Goal: Task Accomplishment & Management: Manage account settings

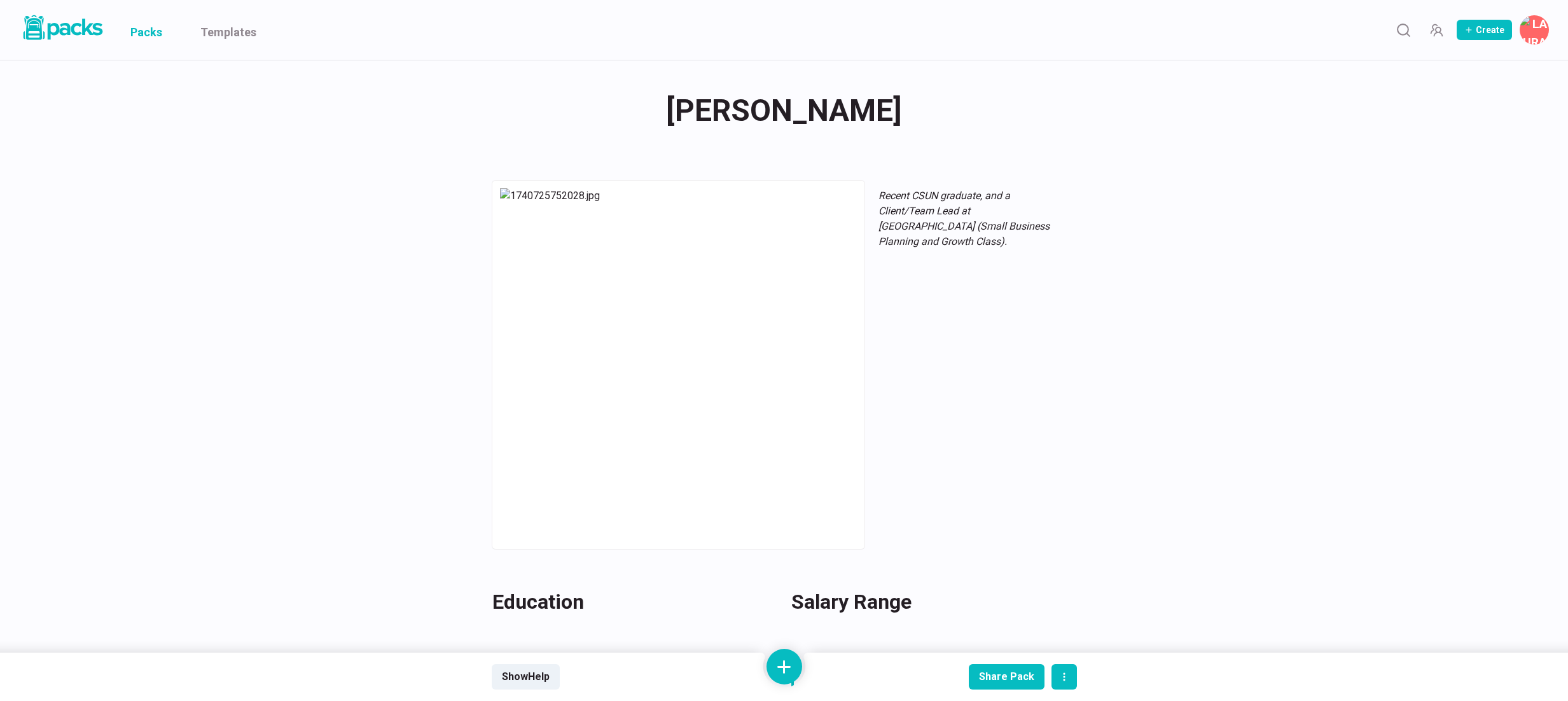
drag, startPoint x: 152, startPoint y: 33, endPoint x: 160, endPoint y: 48, distance: 17.0
click at [152, 33] on link "Packs" at bounding box center [147, 30] width 32 height 60
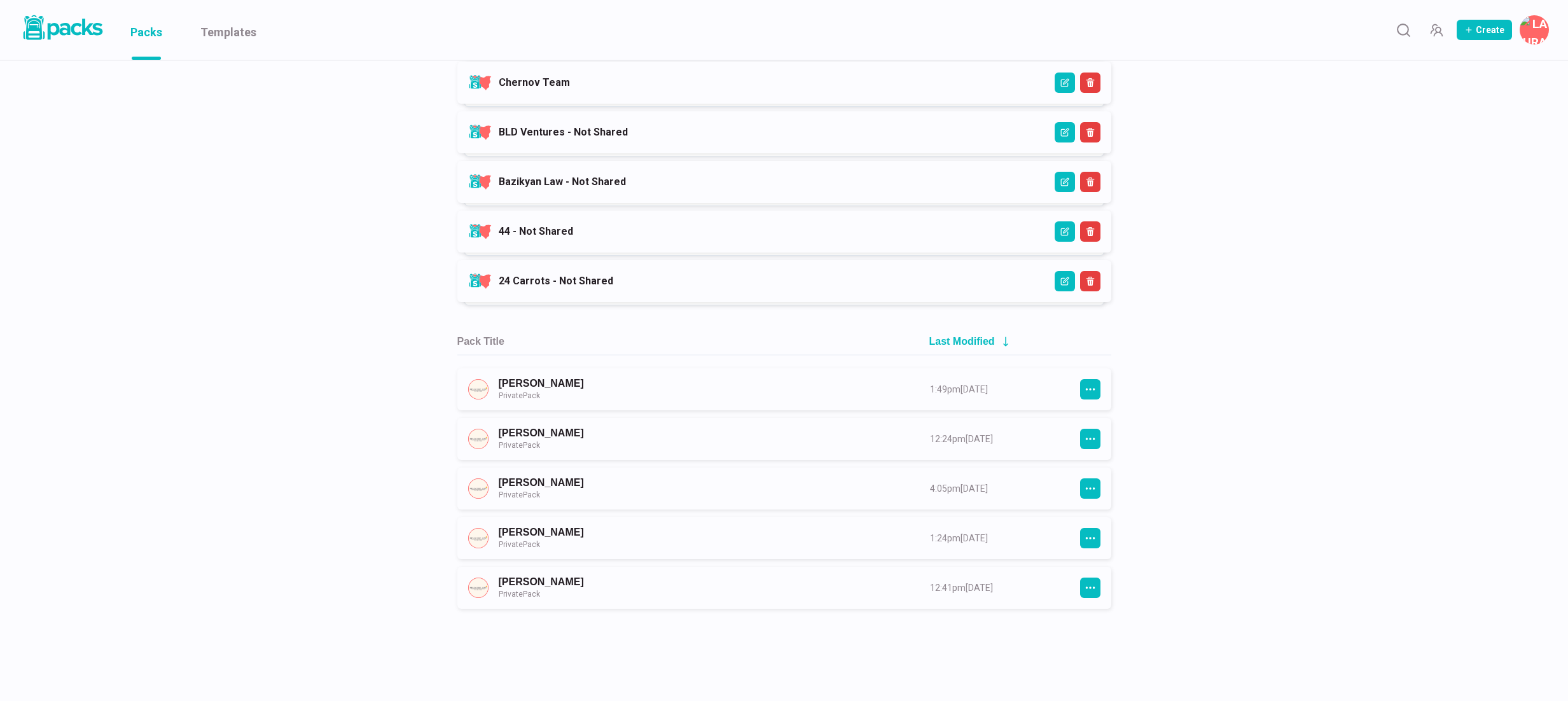
scroll to position [1182, 0]
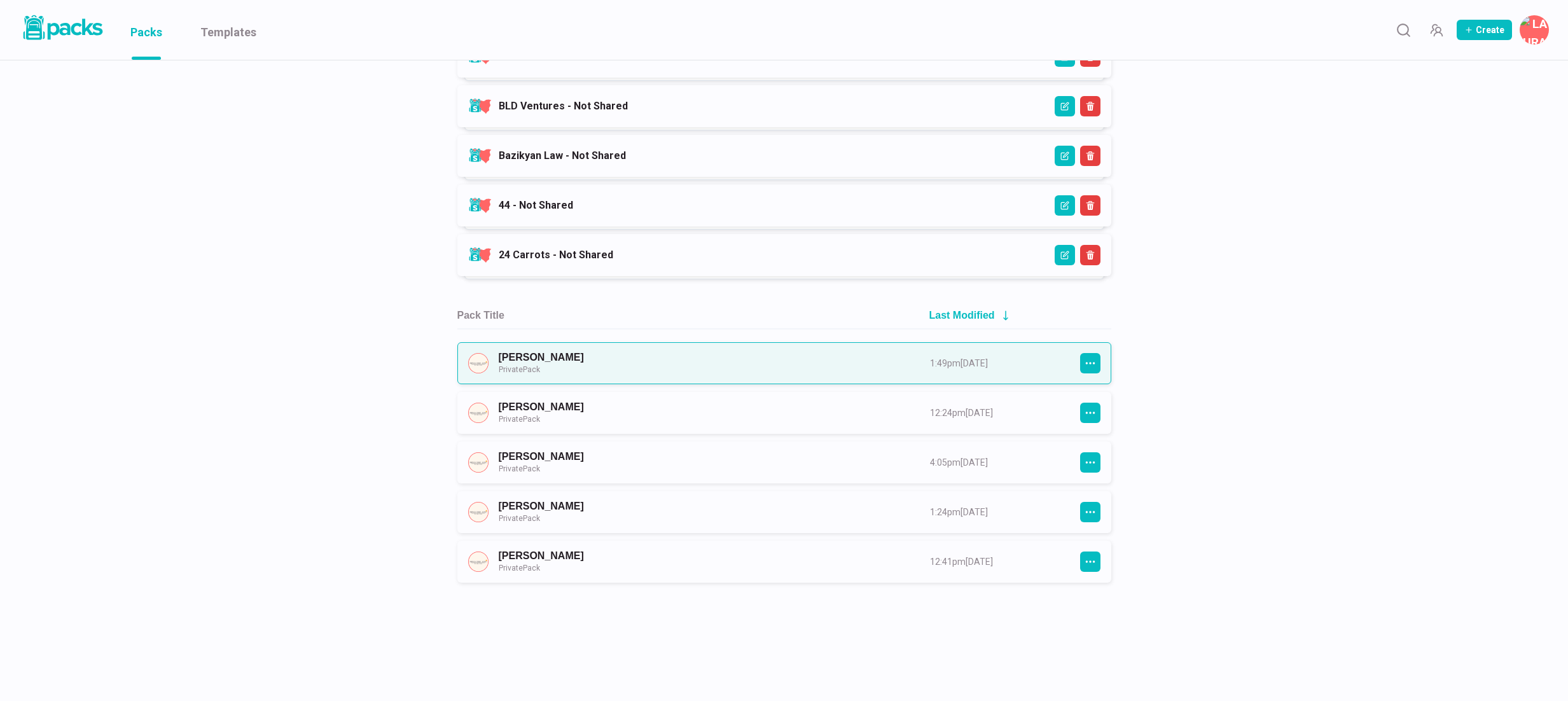
click at [693, 375] on link "[PERSON_NAME] Private Pack" at bounding box center [703, 363] width 409 height 24
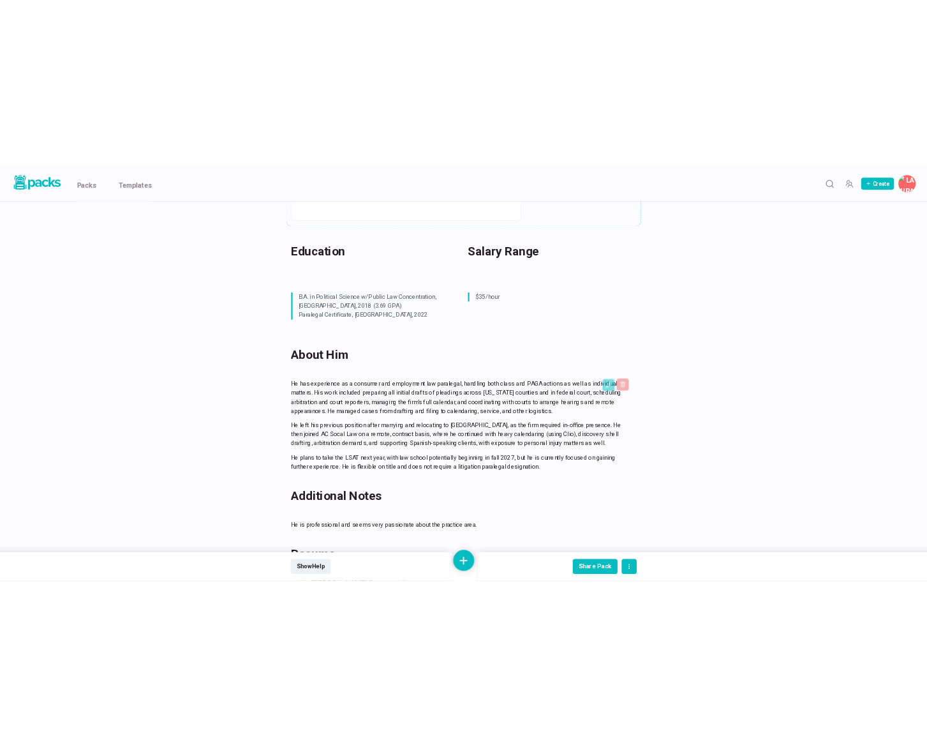
scroll to position [481, 0]
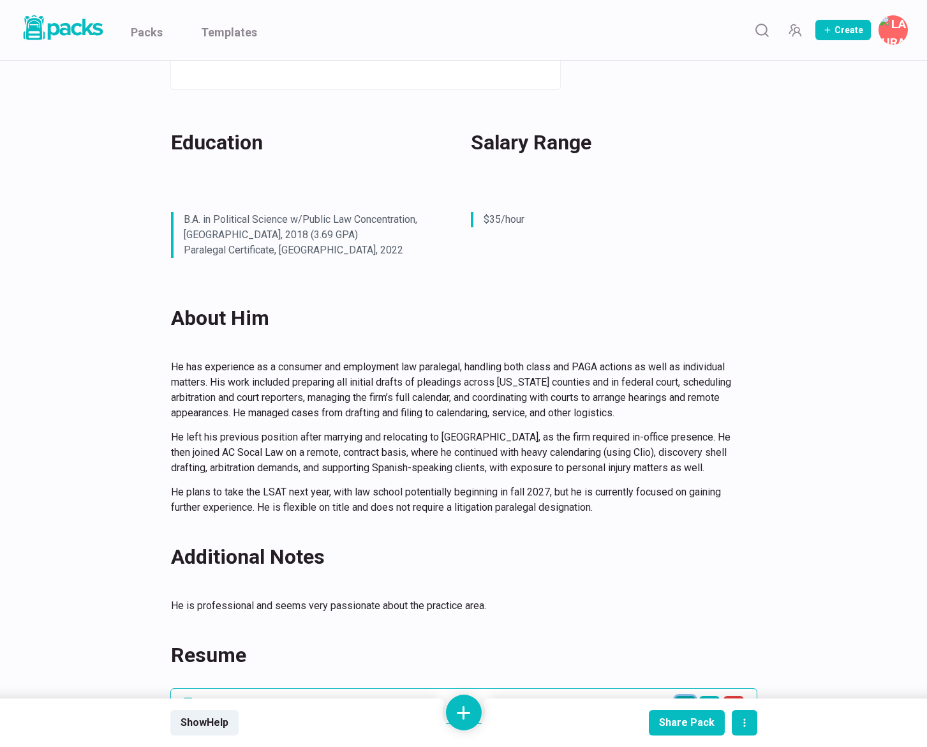
click at [689, 701] on icon "Open external link" at bounding box center [685, 706] width 10 height 10
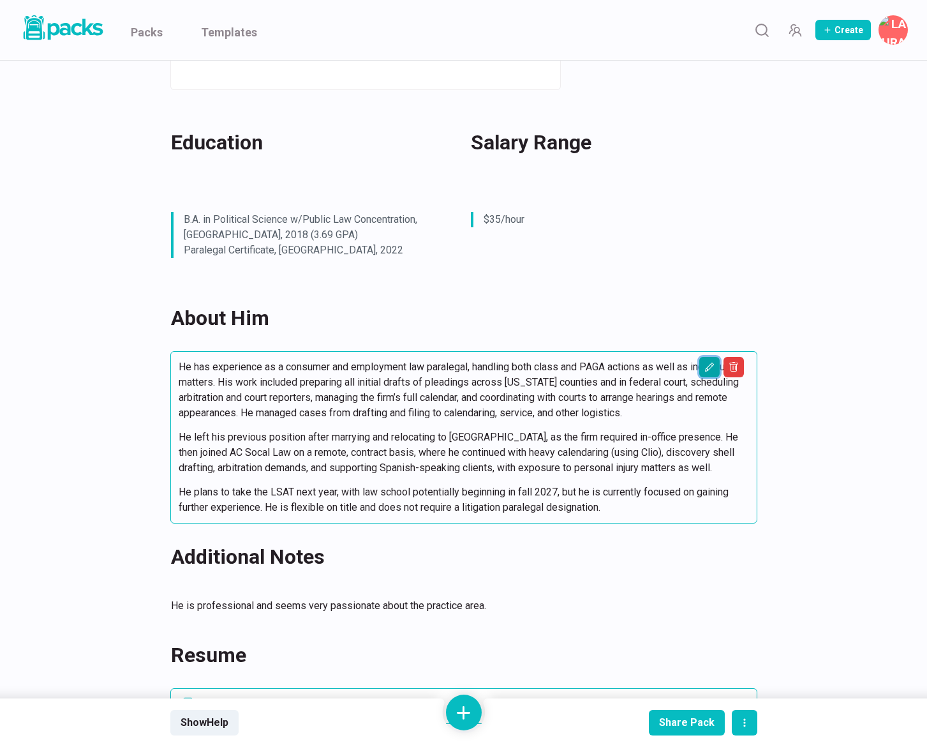
click at [706, 362] on icon "Edit asset" at bounding box center [709, 367] width 10 height 10
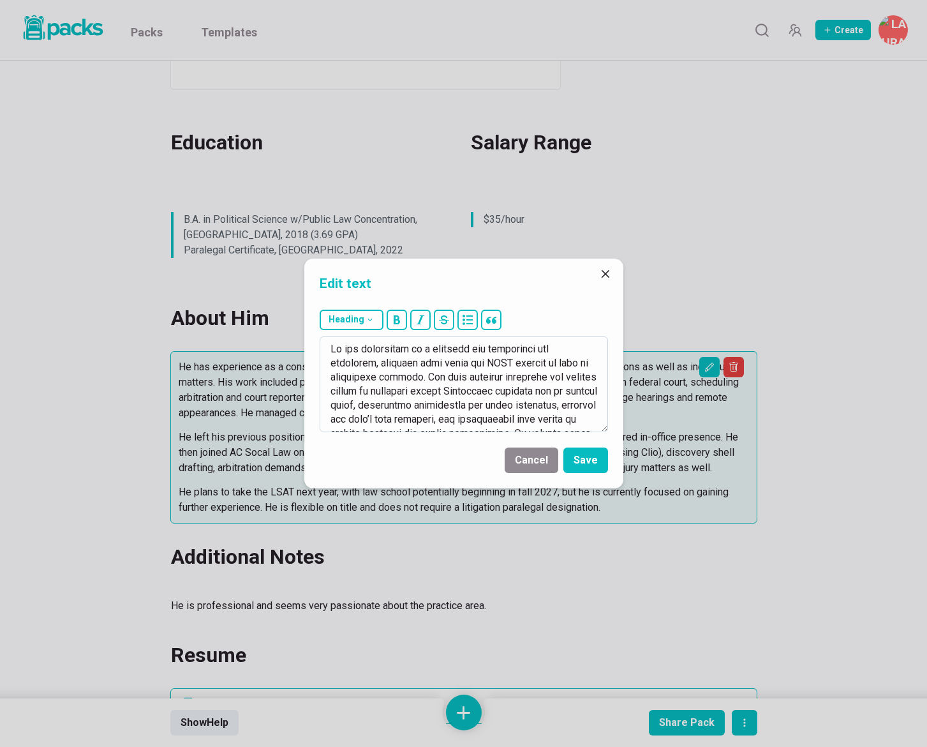
click at [341, 346] on textarea at bounding box center [464, 384] width 288 height 96
click at [581, 348] on textarea at bounding box center [464, 384] width 288 height 96
click at [351, 363] on textarea at bounding box center [464, 384] width 288 height 96
click at [379, 362] on textarea at bounding box center [464, 384] width 288 height 96
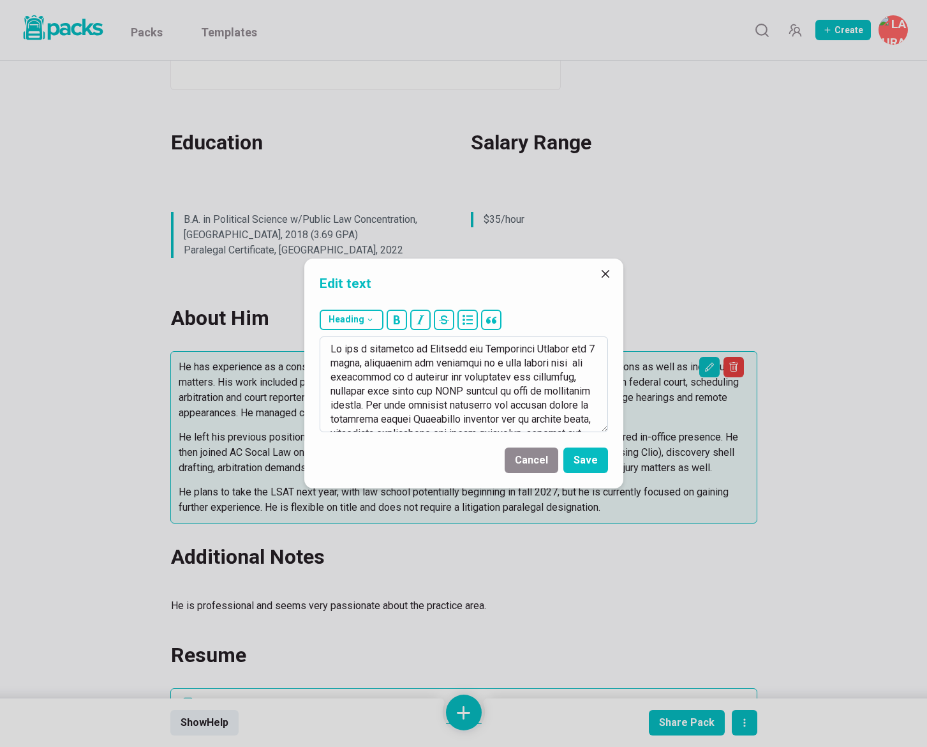
click at [506, 366] on textarea at bounding box center [464, 384] width 288 height 96
drag, startPoint x: 500, startPoint y: 363, endPoint x: 355, endPoint y: 373, distance: 145.2
click at [355, 373] on textarea at bounding box center [464, 384] width 288 height 96
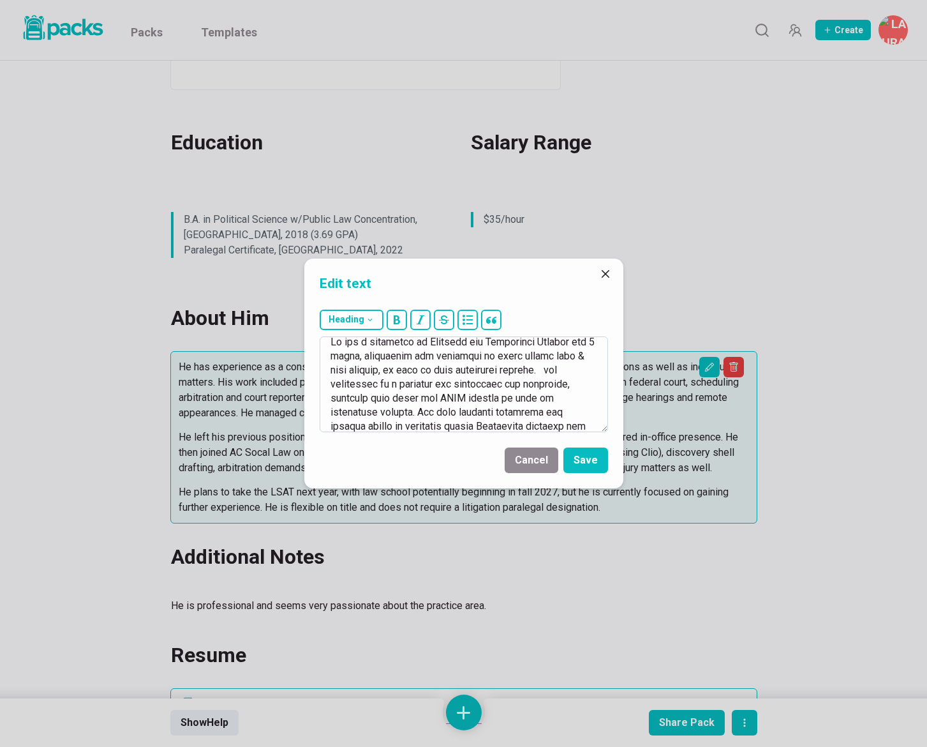
scroll to position [4, 0]
drag, startPoint x: 564, startPoint y: 371, endPoint x: 452, endPoint y: 412, distance: 119.5
click at [452, 412] on textarea at bounding box center [464, 384] width 288 height 96
click at [510, 401] on textarea at bounding box center [464, 384] width 288 height 96
drag, startPoint x: 540, startPoint y: 388, endPoint x: 504, endPoint y: 394, distance: 36.3
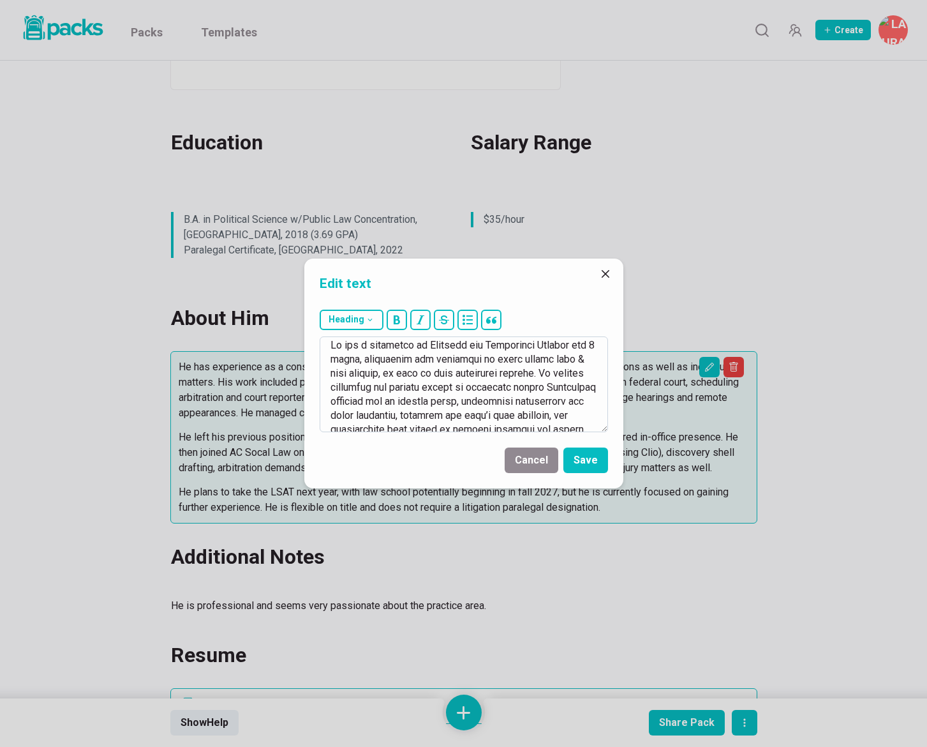
click at [504, 394] on textarea at bounding box center [464, 384] width 288 height 96
click at [549, 389] on textarea at bounding box center [464, 384] width 288 height 96
click at [578, 386] on textarea at bounding box center [464, 384] width 288 height 96
drag, startPoint x: 331, startPoint y: 387, endPoint x: 477, endPoint y: 388, distance: 145.5
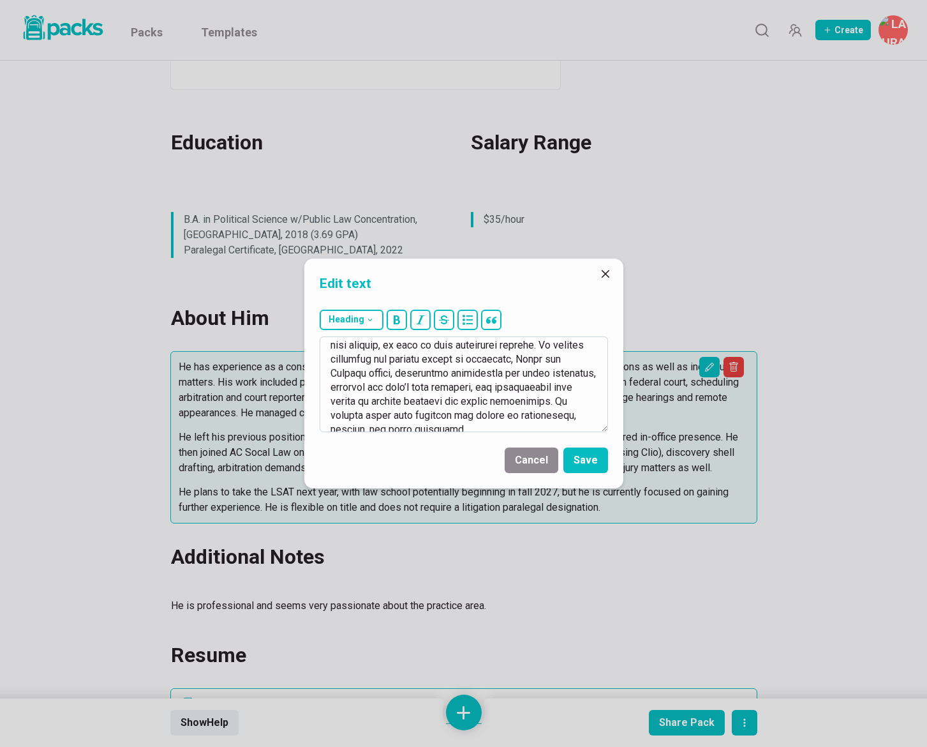
click at [477, 388] on textarea at bounding box center [464, 384] width 288 height 96
click at [390, 388] on textarea at bounding box center [464, 384] width 288 height 96
drag, startPoint x: 498, startPoint y: 389, endPoint x: 441, endPoint y: 399, distance: 57.7
click at [441, 399] on textarea at bounding box center [464, 384] width 288 height 96
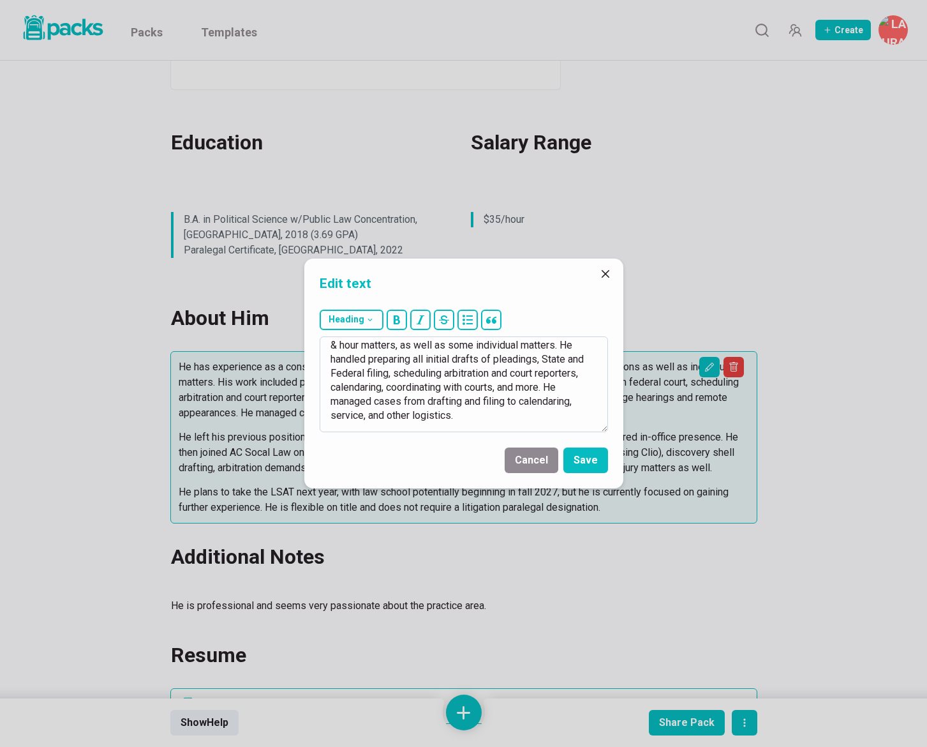
click at [456, 399] on textarea "He was a paralegal at Consumer and Employment Lawyers for 2 years, supporting t…" at bounding box center [464, 384] width 288 height 96
drag, startPoint x: 550, startPoint y: 387, endPoint x: 557, endPoint y: 413, distance: 27.1
click at [558, 413] on textarea "He was a paralegal at Consumer and Employment Lawyers for 2 years, supporting t…" at bounding box center [464, 384] width 288 height 96
drag, startPoint x: 411, startPoint y: 414, endPoint x: 386, endPoint y: 413, distance: 24.9
click at [412, 414] on textarea "He was a paralegal at Consumer and Employment Lawyers for 2 years, supporting t…" at bounding box center [464, 384] width 288 height 96
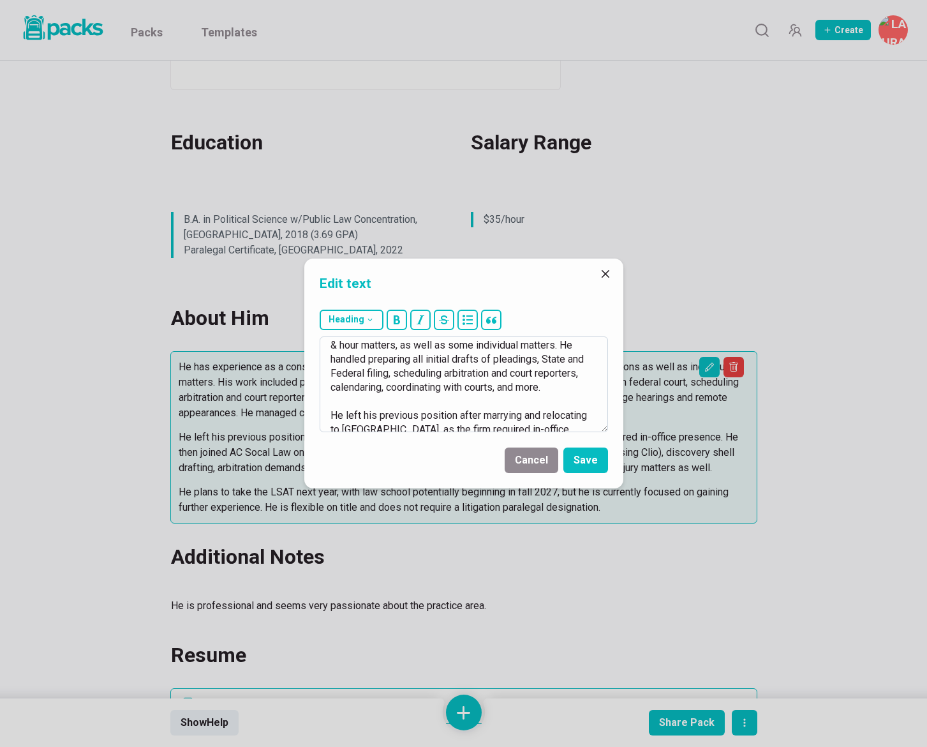
drag, startPoint x: 361, startPoint y: 412, endPoint x: 368, endPoint y: 419, distance: 9.5
click at [361, 413] on textarea "He was a paralegal at Consumer and Employment Lawyers for 2 years, supporting t…" at bounding box center [464, 384] width 288 height 96
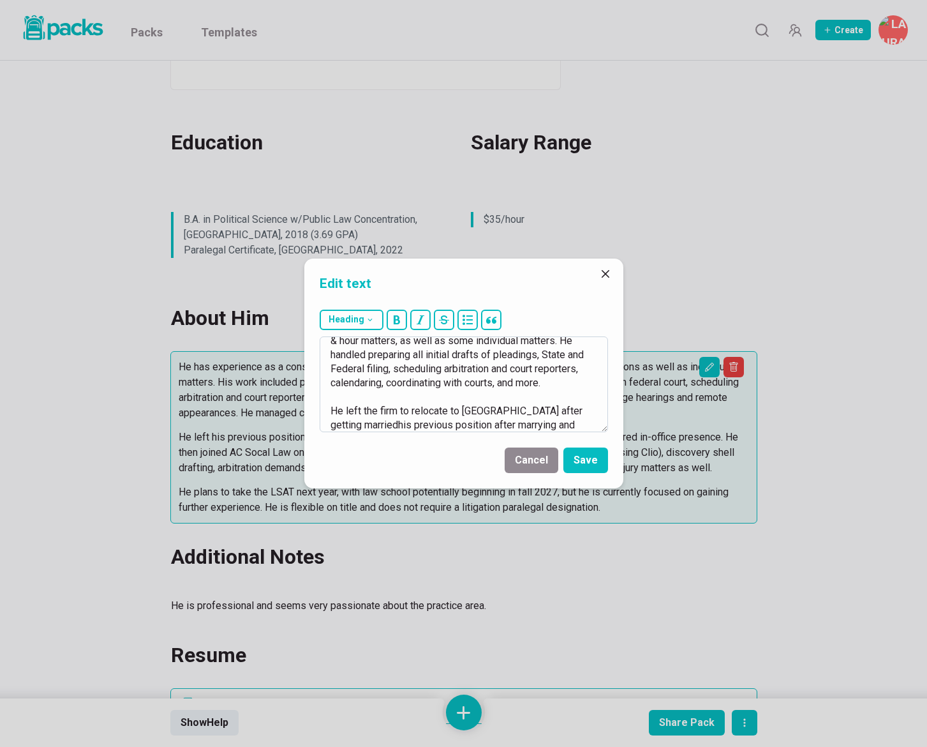
click at [343, 412] on textarea "He was a paralegal at Consumer and Employment Lawyers for 2 years, supporting t…" at bounding box center [464, 384] width 288 height 96
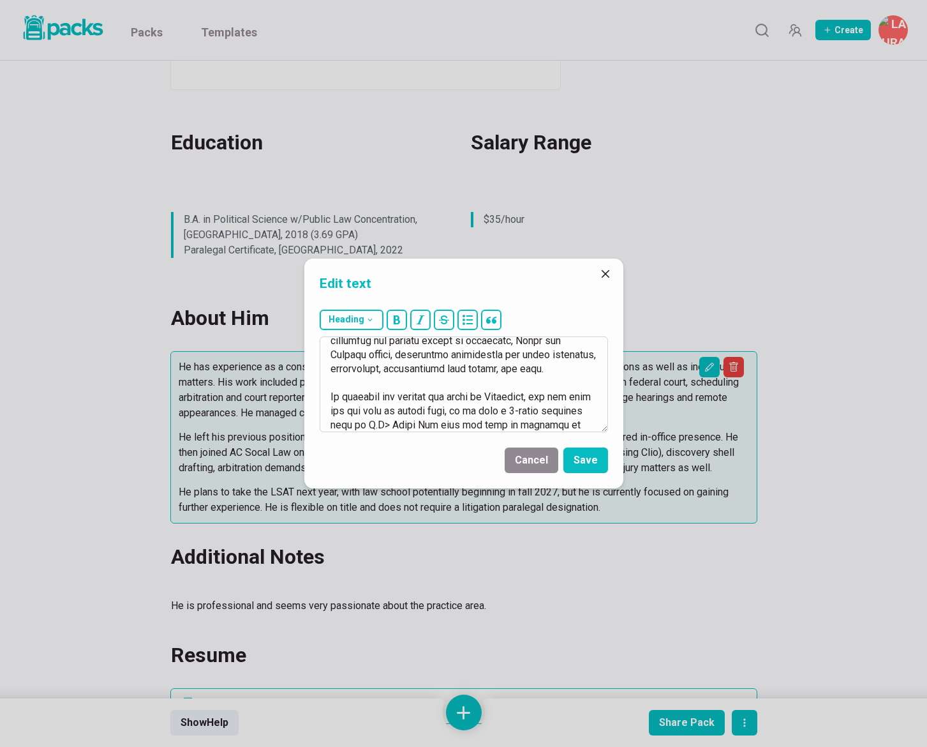
click at [332, 424] on textarea at bounding box center [464, 384] width 288 height 96
click at [457, 420] on textarea at bounding box center [464, 384] width 288 height 96
drag, startPoint x: 505, startPoint y: 426, endPoint x: 509, endPoint y: 431, distance: 7.3
click at [505, 426] on textarea at bounding box center [464, 384] width 288 height 96
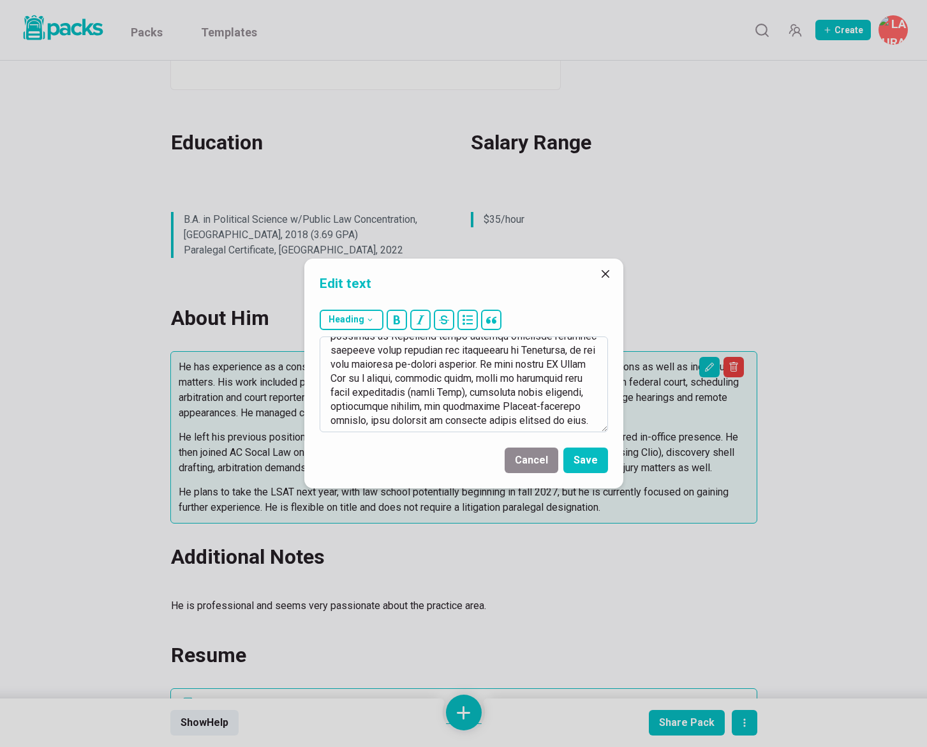
scroll to position [171, 0]
drag, startPoint x: 584, startPoint y: 416, endPoint x: 501, endPoint y: 347, distance: 107.8
click at [501, 347] on textarea at bounding box center [464, 384] width 288 height 96
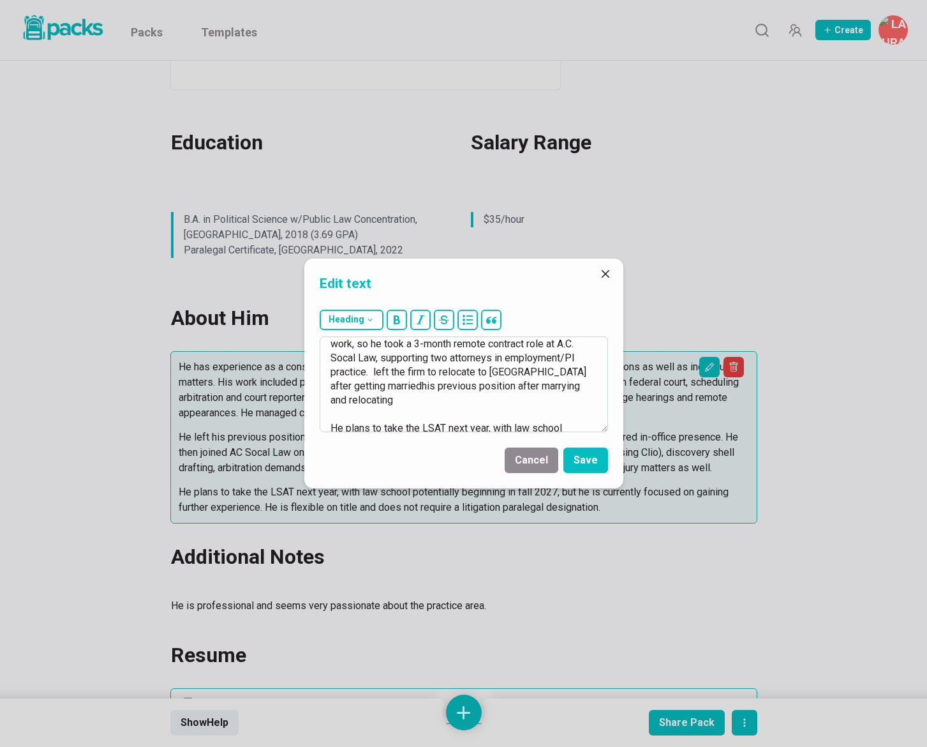
scroll to position [129, 0]
drag, startPoint x: 502, startPoint y: 360, endPoint x: 514, endPoint y: 390, distance: 32.7
click at [514, 390] on textarea "He was a paralegal at Consumer and Employment Lawyers for 2 years, supporting t…" at bounding box center [464, 384] width 288 height 96
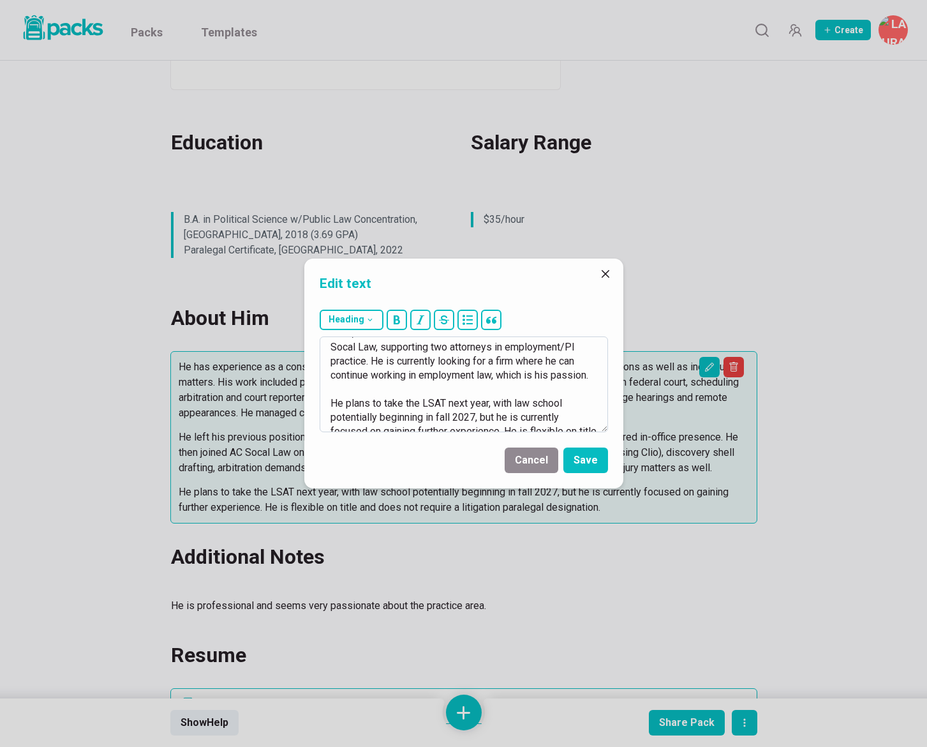
scroll to position [143, 0]
drag, startPoint x: 496, startPoint y: 401, endPoint x: 561, endPoint y: 413, distance: 66.2
click at [561, 413] on textarea "He was a paralegal at Consumer and Employment Lawyers for 2 years, supporting t…" at bounding box center [464, 384] width 288 height 96
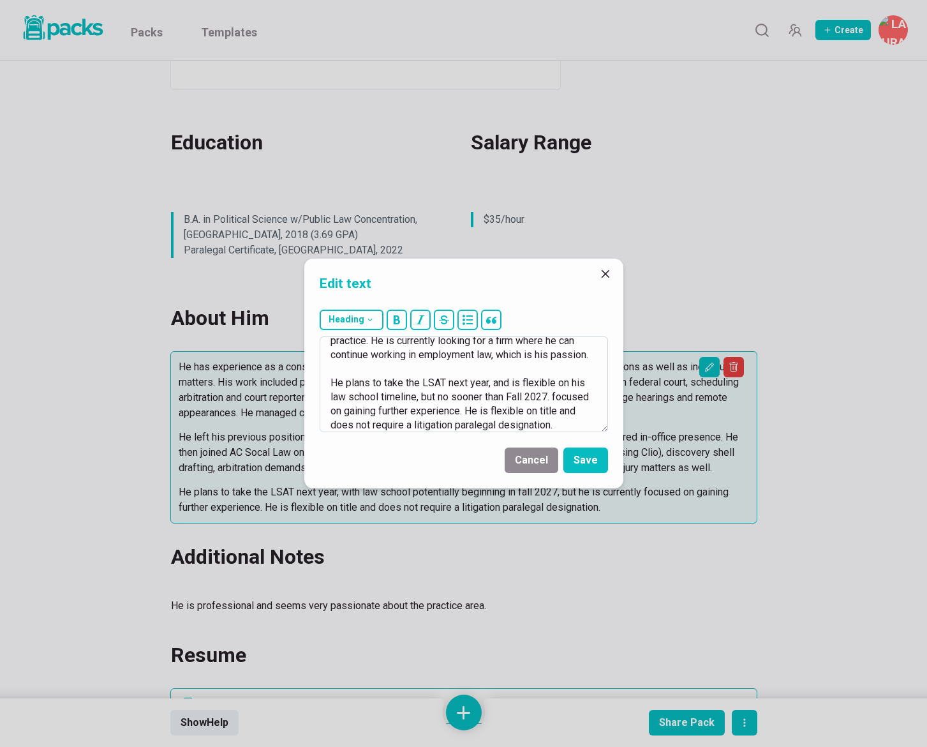
scroll to position [168, 0]
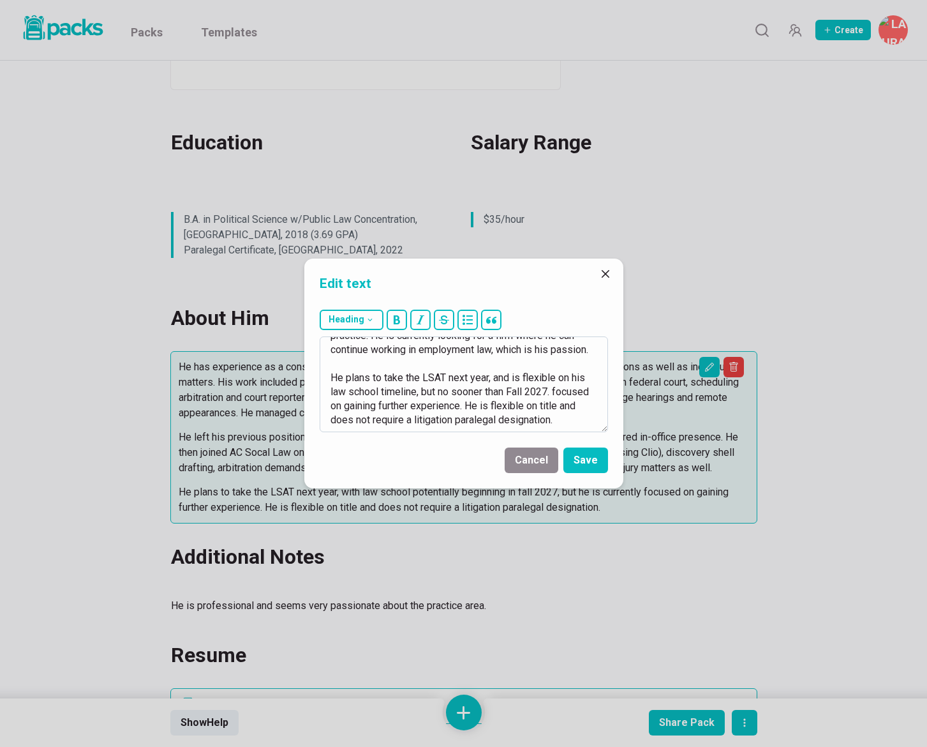
drag, startPoint x: 556, startPoint y: 392, endPoint x: 563, endPoint y: 420, distance: 29.4
click at [563, 420] on textarea "He was a paralegal at Consumer and Employment Lawyers for 2 years, supporting t…" at bounding box center [464, 384] width 288 height 96
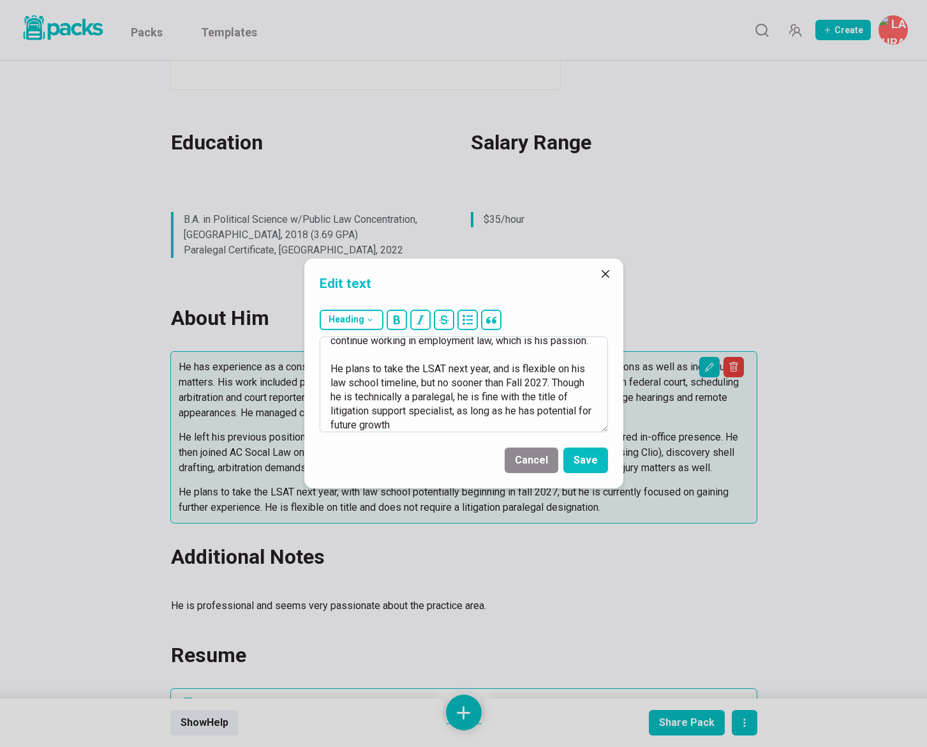
drag, startPoint x: 454, startPoint y: 413, endPoint x: 471, endPoint y: 425, distance: 20.5
click at [471, 425] on textarea "He was a paralegal at Consumer and Employment Lawyers for 2 years, supporting t…" at bounding box center [464, 384] width 288 height 96
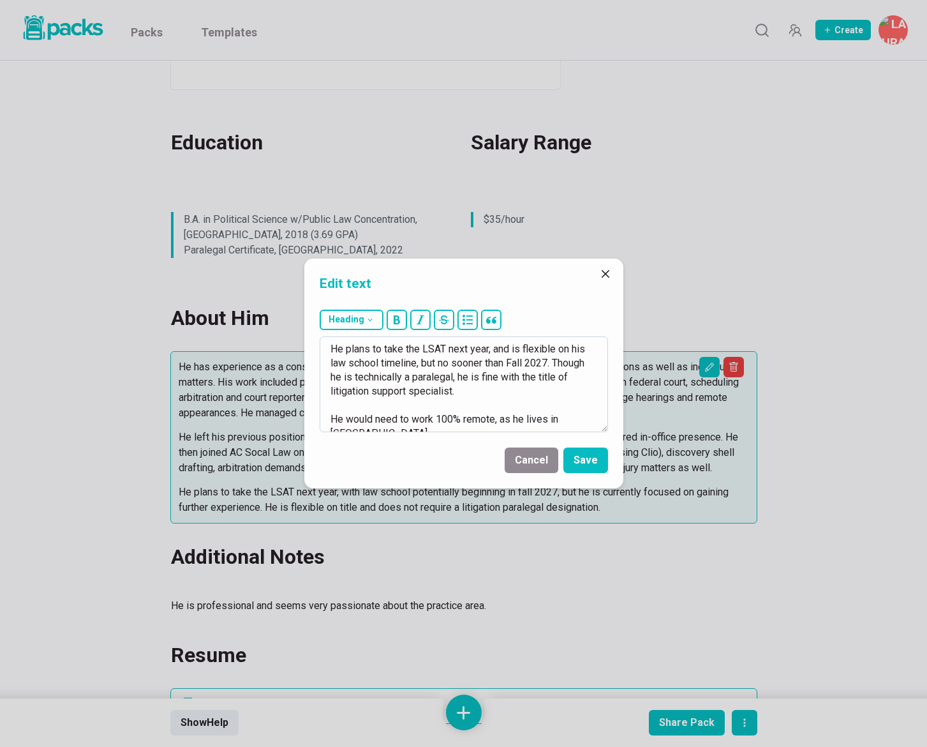
scroll to position [205, 0]
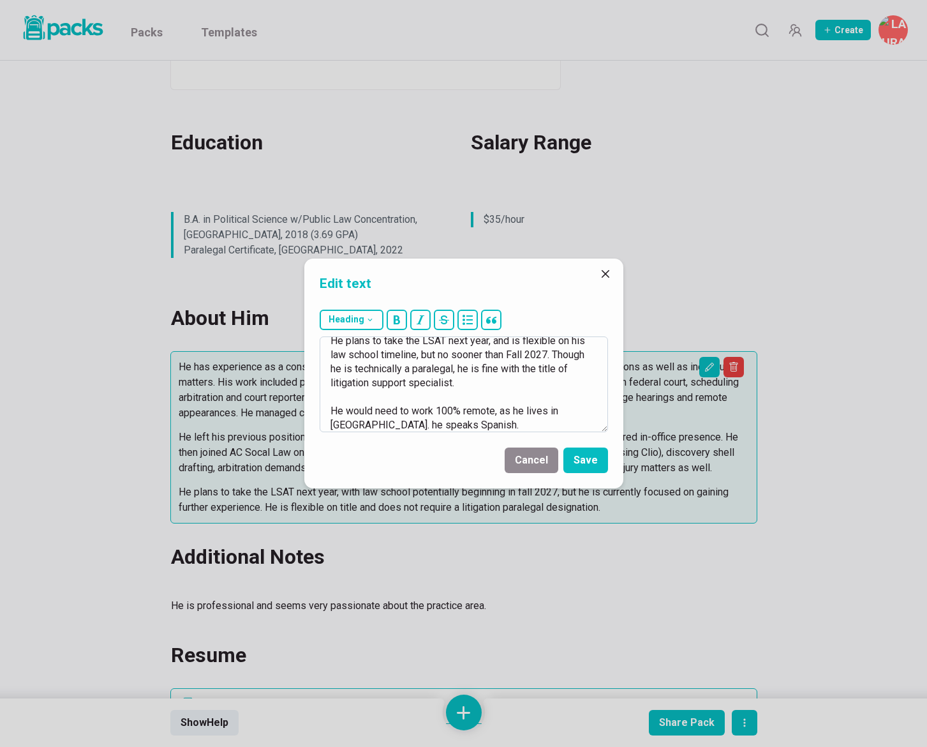
click at [384, 423] on textarea "He was a paralegal at Consumer and Employment Lawyers for 2 years, supporting t…" at bounding box center [464, 384] width 288 height 96
type textarea "He was a paralegal at Consumer and Employment Lawyers for 2 years, supporting t…"
click at [581, 456] on button "Save" at bounding box center [585, 460] width 45 height 26
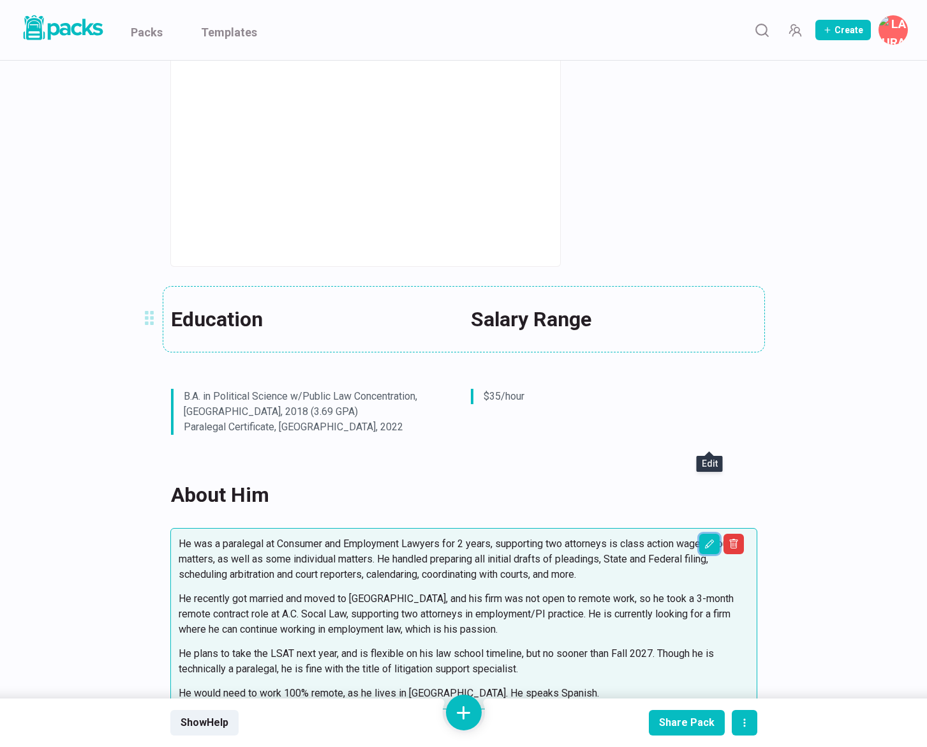
scroll to position [389, 0]
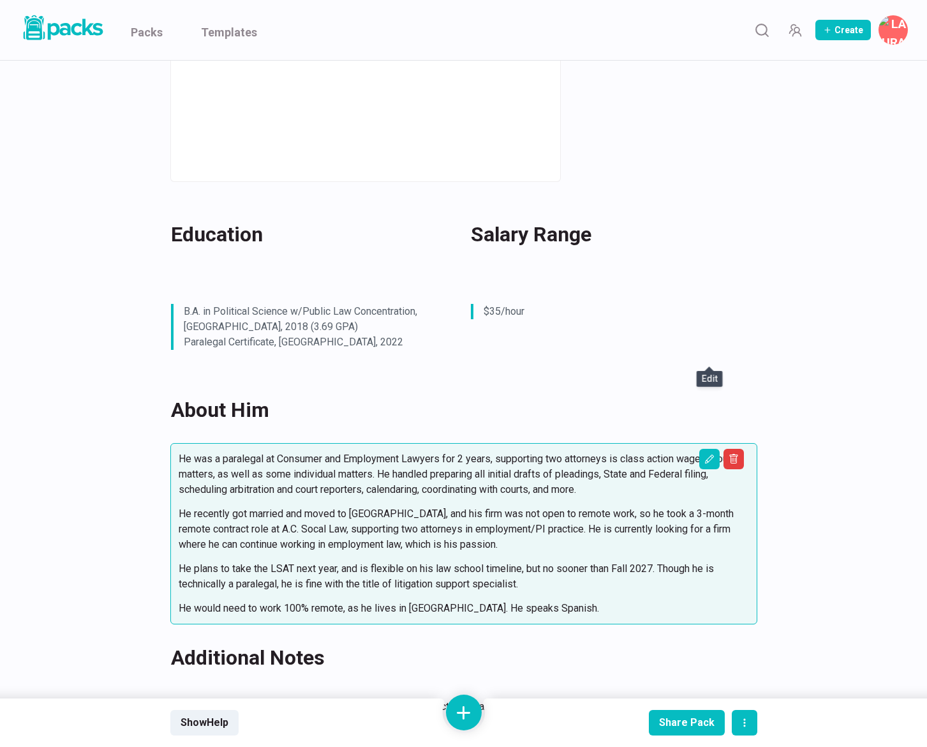
click at [780, 446] on div "[PERSON_NAME] [PERSON_NAME] Recently a Paralegal at Consumer and Employment Law…" at bounding box center [463, 412] width 927 height 1483
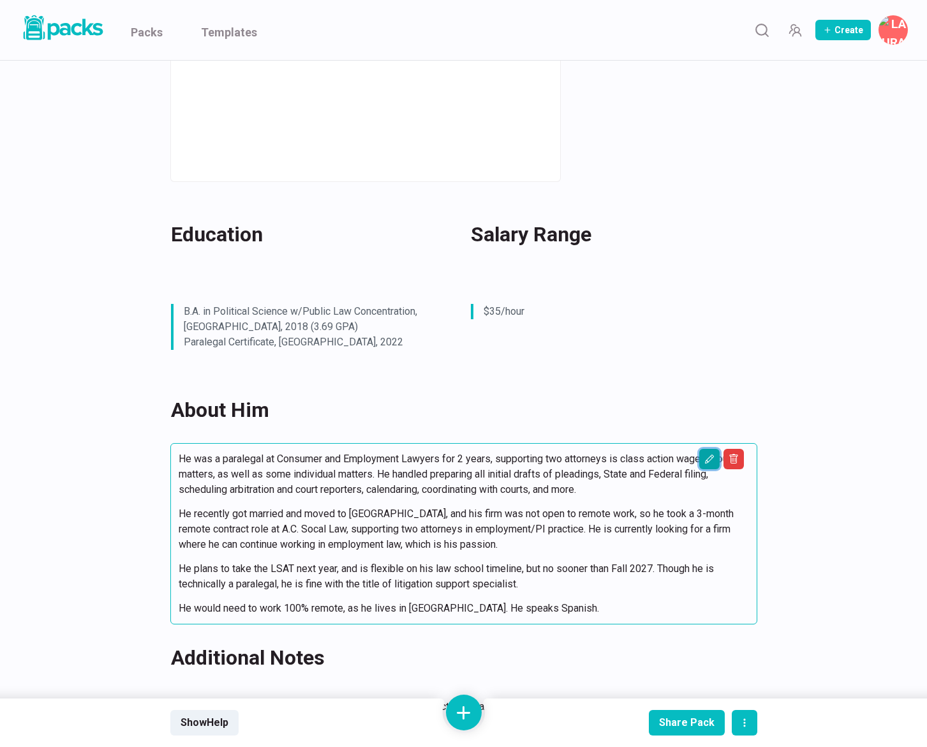
click at [706, 454] on icon "Edit asset" at bounding box center [709, 459] width 10 height 10
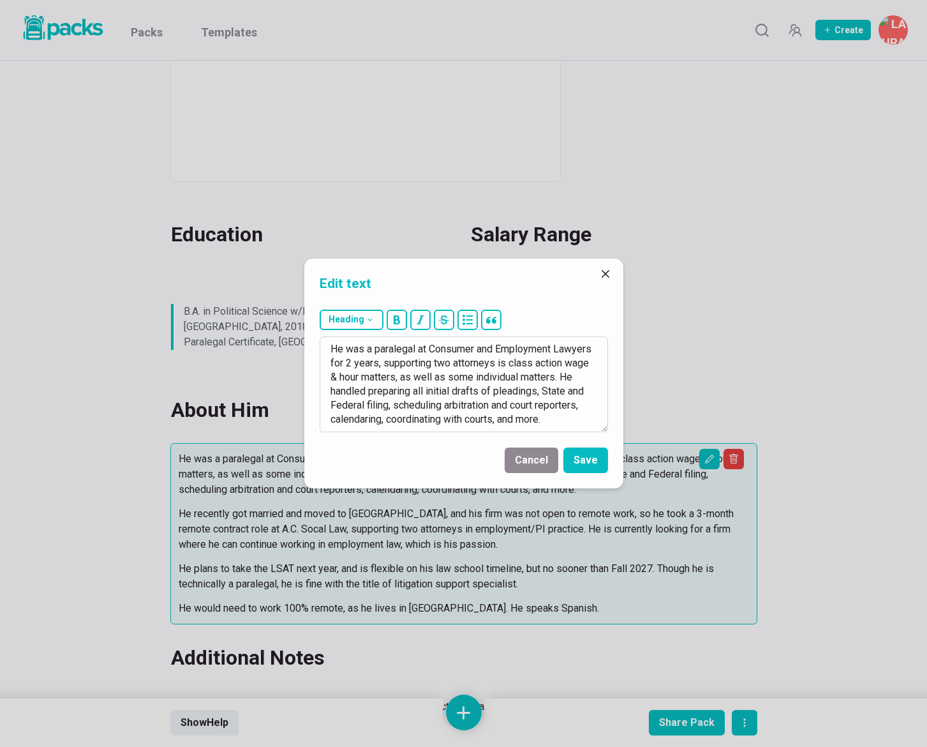
click at [505, 361] on textarea "He was a paralegal at Consumer and Employment Lawyers for 2 years, supporting t…" at bounding box center [464, 384] width 288 height 96
click at [392, 405] on textarea "He was a paralegal at Consumer and Employment Lawyers for 2 years, supporting t…" at bounding box center [464, 384] width 288 height 96
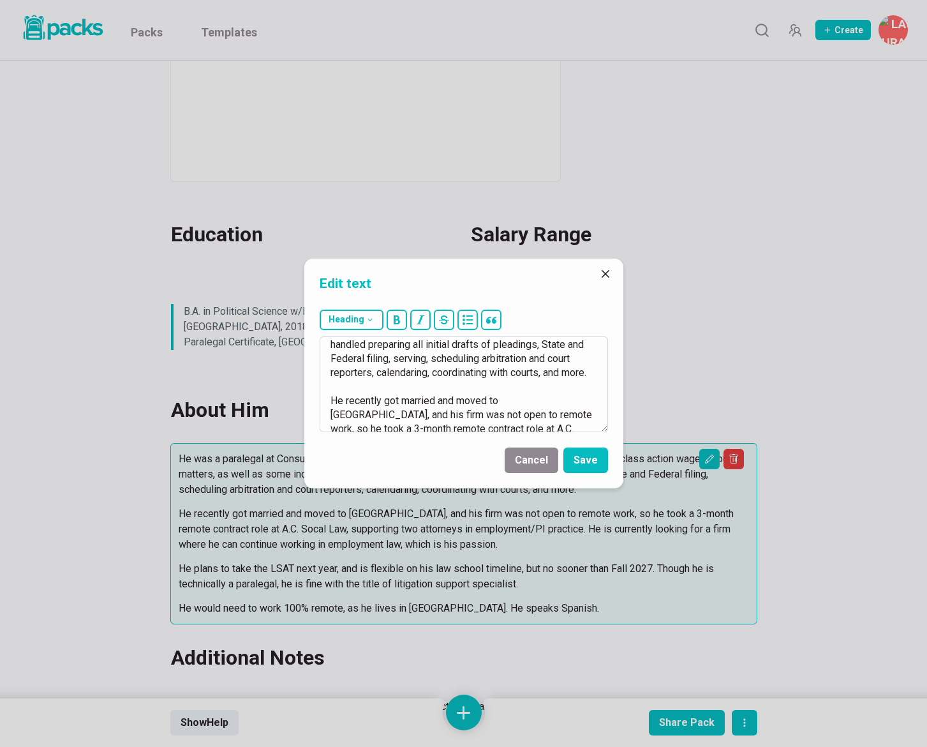
scroll to position [48, 0]
drag, startPoint x: 479, startPoint y: 406, endPoint x: 371, endPoint y: 371, distance: 114.0
click at [371, 371] on textarea "He was a paralegal at Consumer and Employment Lawyers for 2 years, supporting t…" at bounding box center [464, 384] width 288 height 96
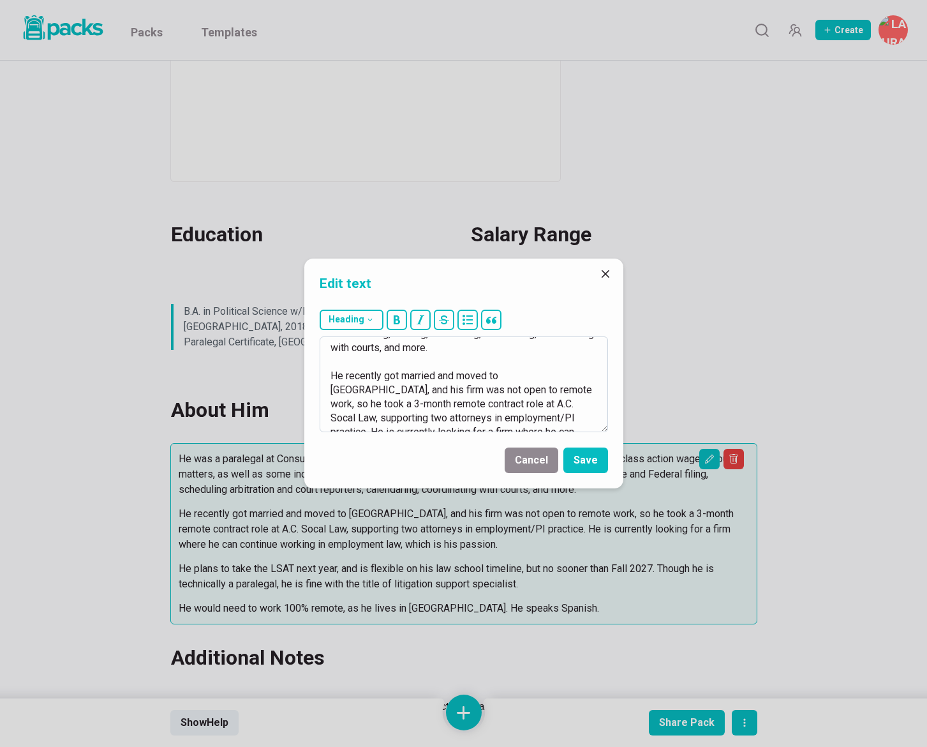
scroll to position [73, 0]
drag, startPoint x: 512, startPoint y: 403, endPoint x: 503, endPoint y: 404, distance: 9.7
click at [503, 404] on textarea "He was a paralegal at Consumer and Employment Lawyers for 2 years, supporting t…" at bounding box center [464, 384] width 288 height 96
click at [360, 412] on textarea "He was a paralegal at Consumer and Employment Lawyers for 2 years, supporting t…" at bounding box center [464, 384] width 288 height 96
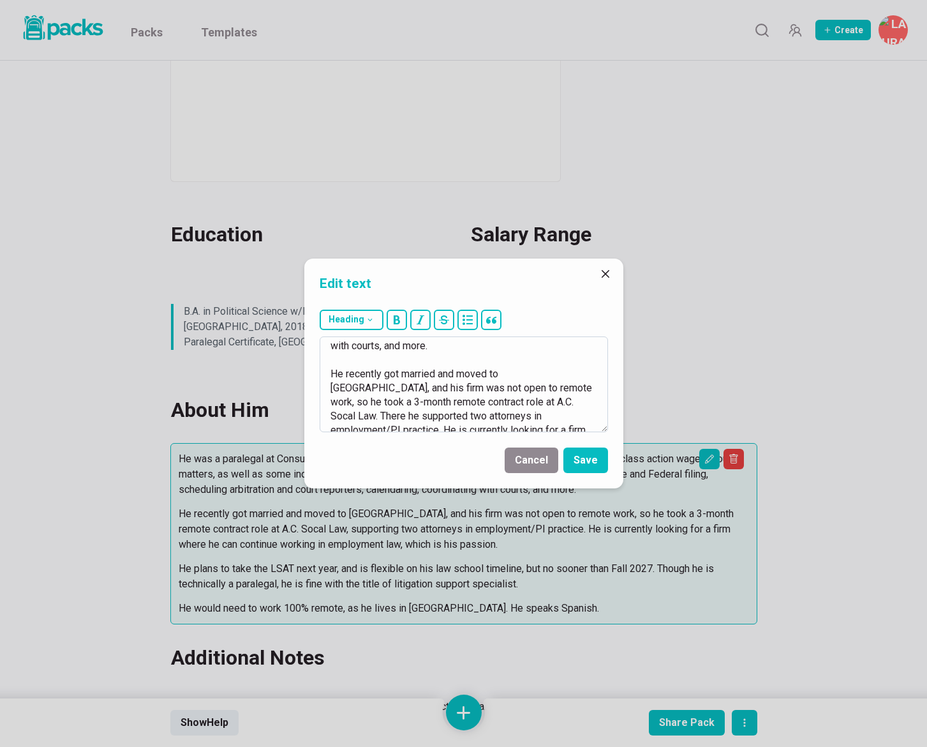
click at [406, 414] on textarea "He was a paralegal at Consumer and Employment Lawyers for 2 years, supporting t…" at bounding box center [464, 384] width 288 height 96
click at [481, 419] on textarea "He was a paralegal at Consumer and Employment Lawyers for 2 years, supporting t…" at bounding box center [464, 384] width 288 height 96
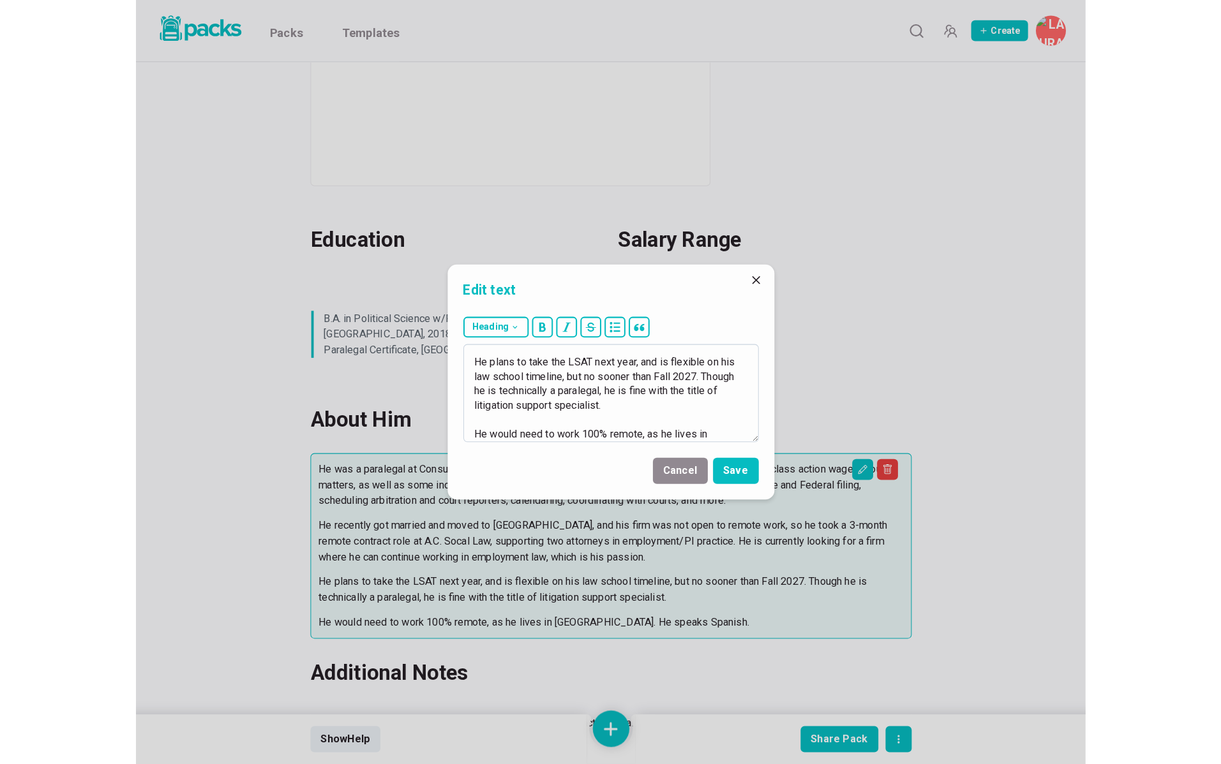
scroll to position [211, 0]
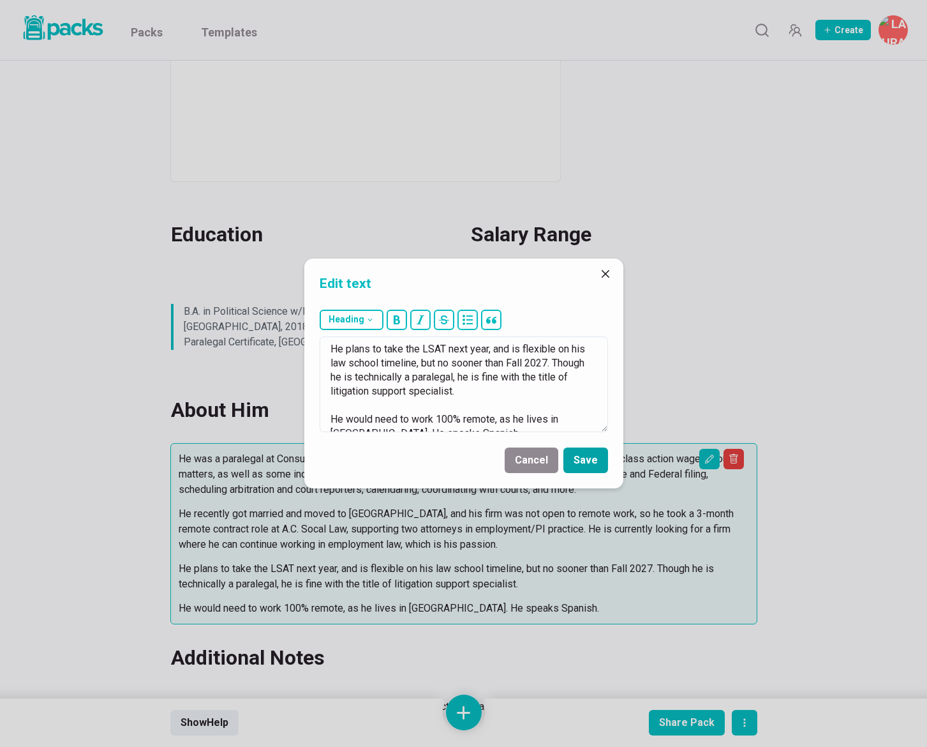
type textarea "He was a paralegal at Consumer and Employment Lawyers for 2 years, supporting t…"
click at [595, 461] on button "Save" at bounding box center [585, 460] width 45 height 26
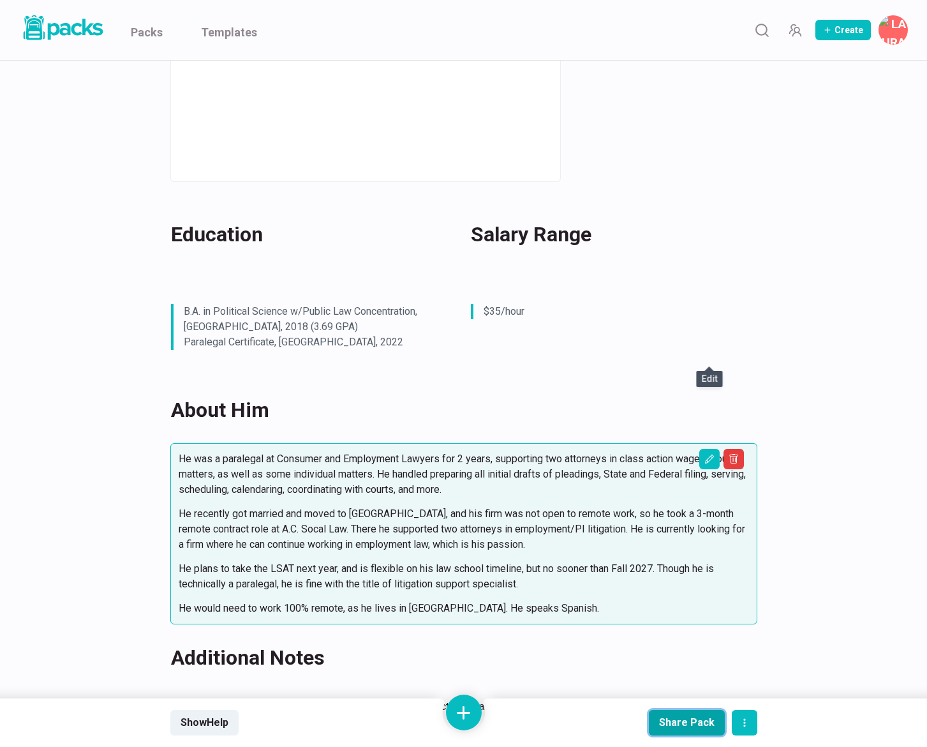
click at [676, 720] on div "Share Pack" at bounding box center [687, 722] width 56 height 12
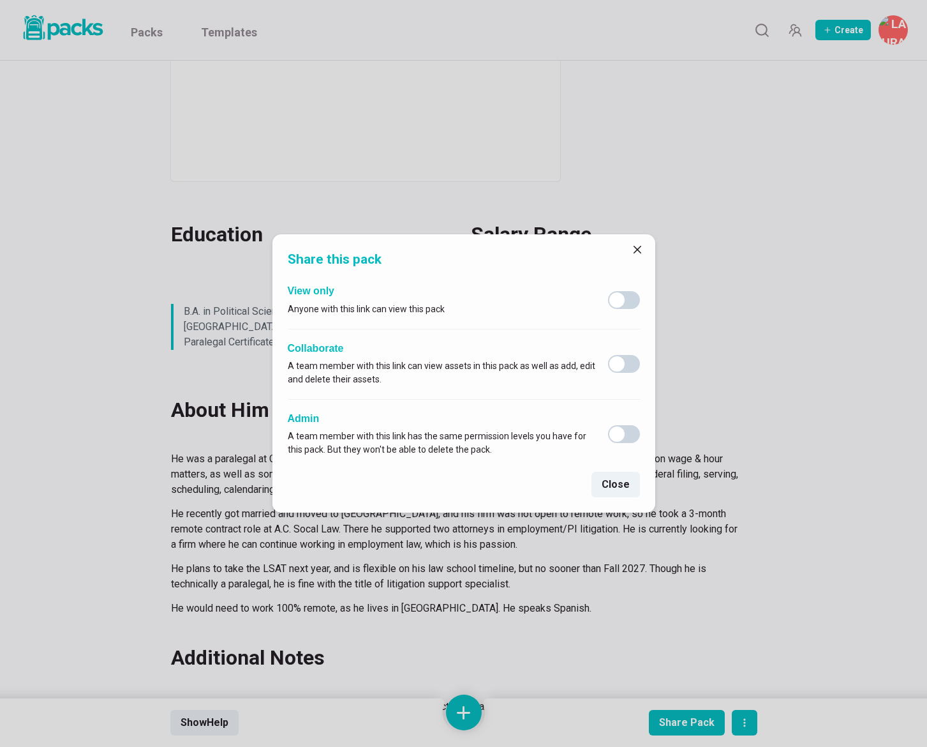
click at [639, 299] on span at bounding box center [624, 300] width 32 height 18
click at [608, 291] on input "checkbox" at bounding box center [607, 290] width 1 height 1
checkbox input "true"
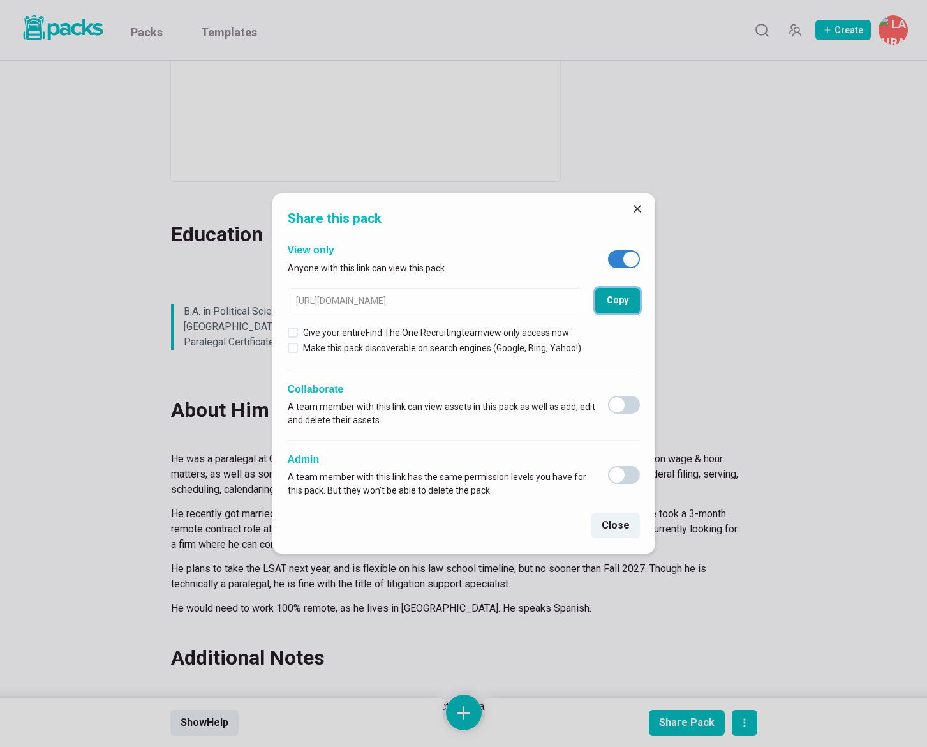
click at [623, 302] on button "Copy" at bounding box center [617, 301] width 45 height 26
